Goal: Information Seeking & Learning: Stay updated

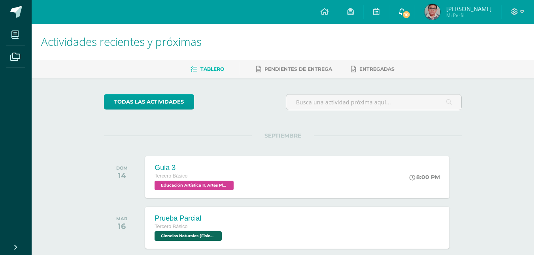
click at [409, 11] on link "10" at bounding box center [402, 12] width 25 height 24
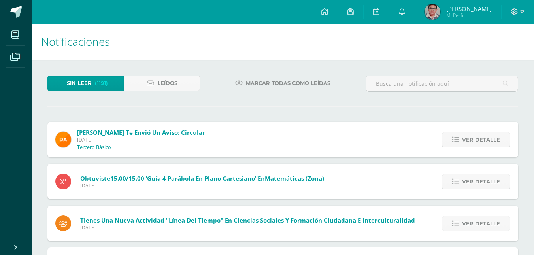
click at [304, 140] on div "[PERSON_NAME] te envió un aviso: Circular [DATE] Tercero Básico Ver detalle Bue…" at bounding box center [282, 140] width 471 height 36
click at [406, 9] on link at bounding box center [402, 12] width 25 height 24
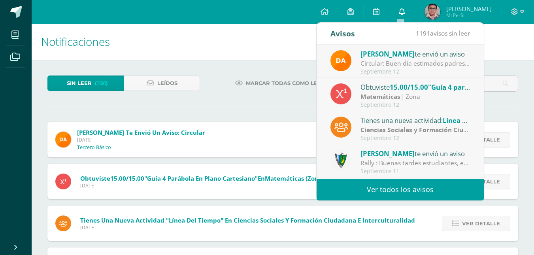
click at [406, 9] on link at bounding box center [402, 12] width 25 height 24
click at [465, 67] on div "Oscar Mazariegos te envió un aviso Circular: Buen día estimados padres de famil…" at bounding box center [400, 61] width 167 height 33
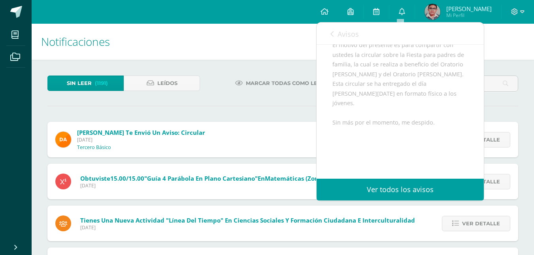
scroll to position [98, 0]
